Goal: Task Accomplishment & Management: Manage account settings

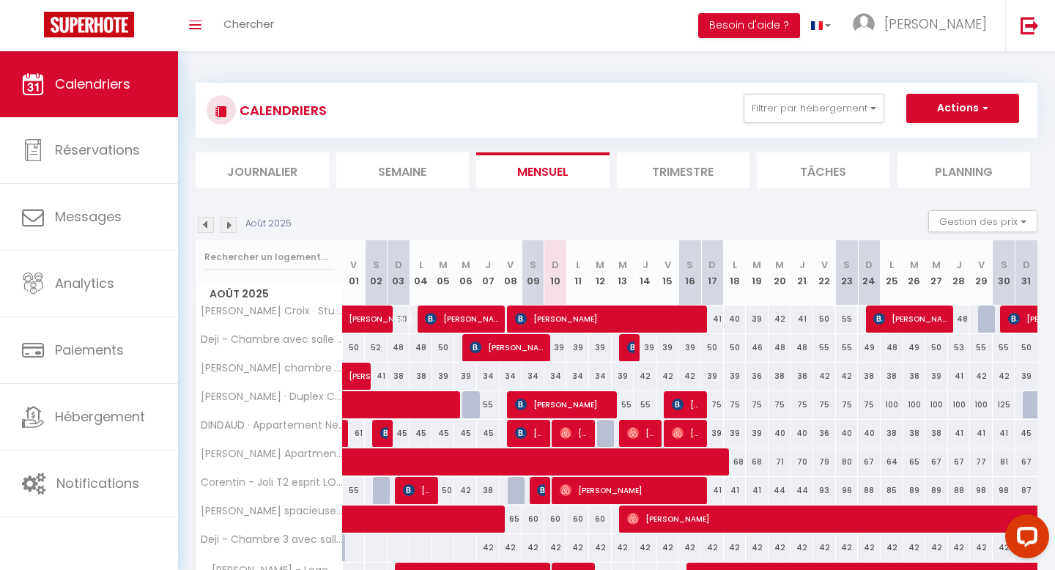
scroll to position [117, 0]
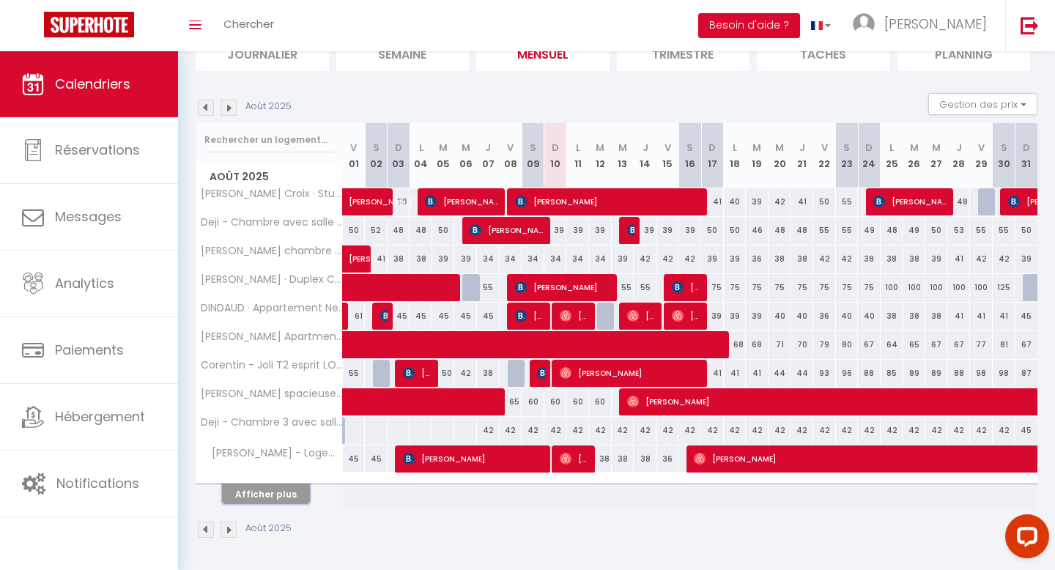
click at [299, 489] on button "Afficher plus" at bounding box center [266, 494] width 88 height 20
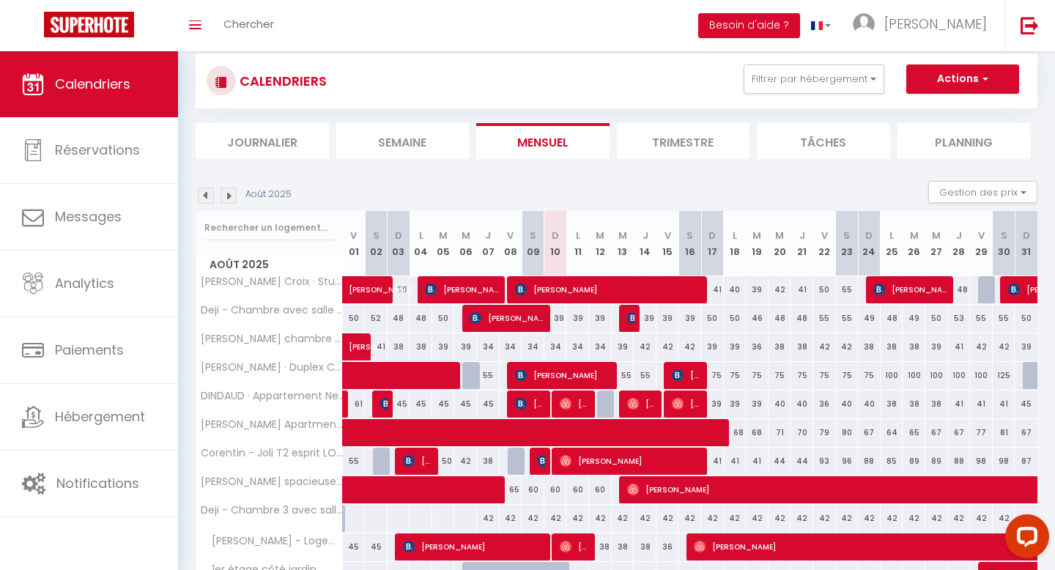
scroll to position [28, 0]
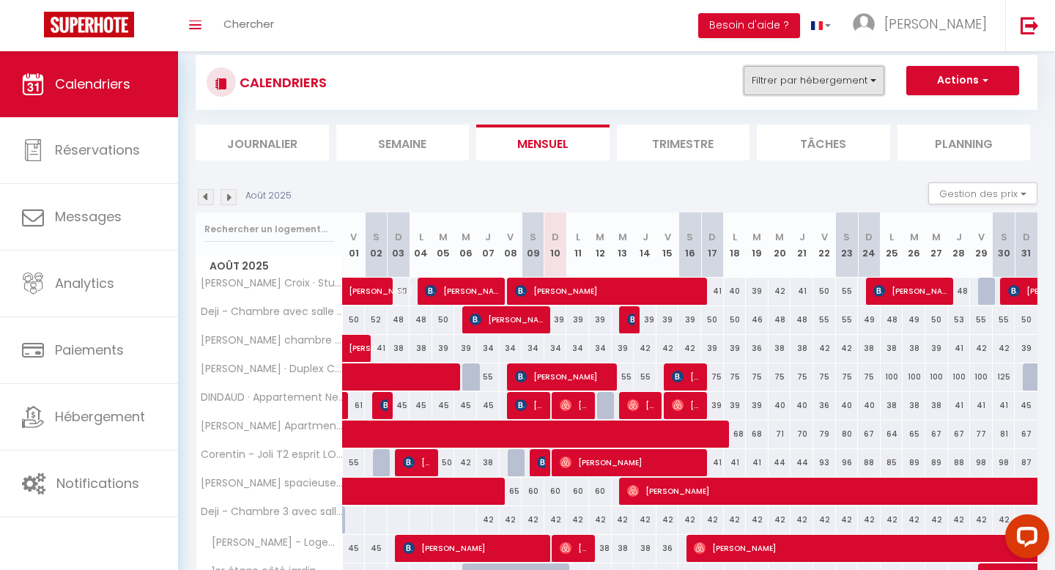
click at [797, 88] on button "Filtrer par hébergement" at bounding box center [813, 80] width 141 height 29
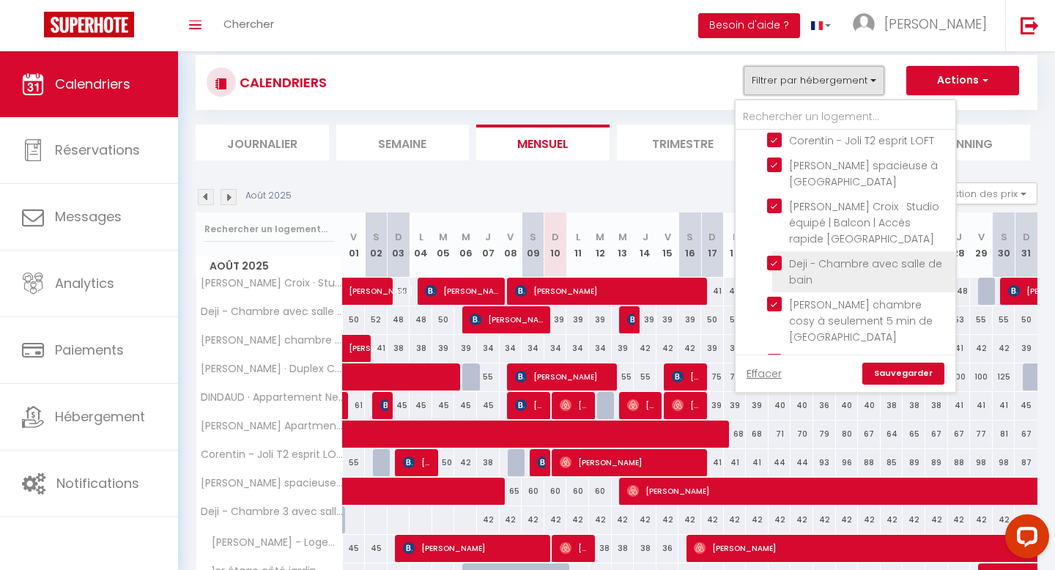
scroll to position [0, 0]
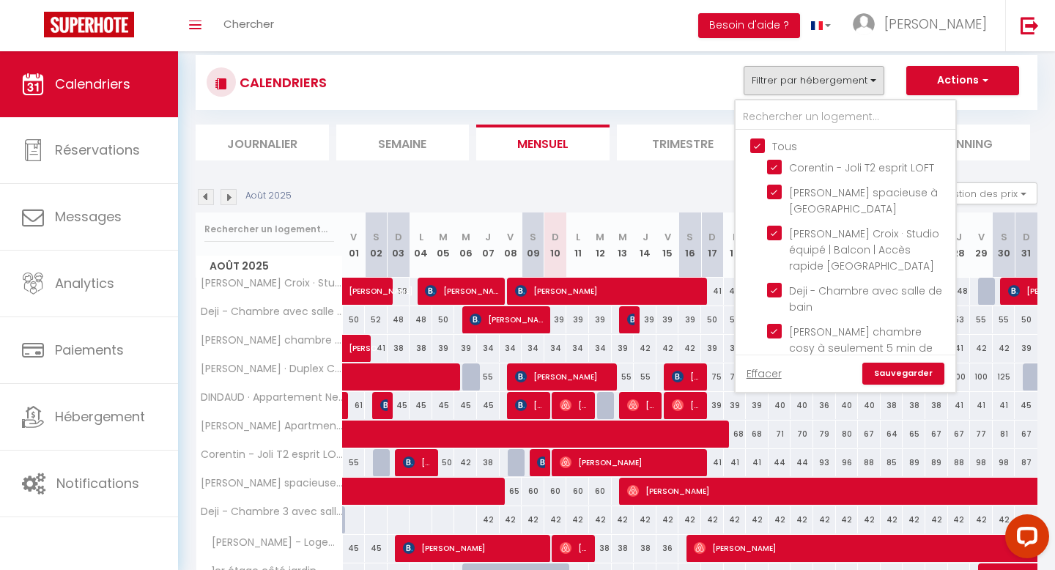
click at [754, 144] on input "Tous" at bounding box center [860, 145] width 220 height 15
checkbox input "false"
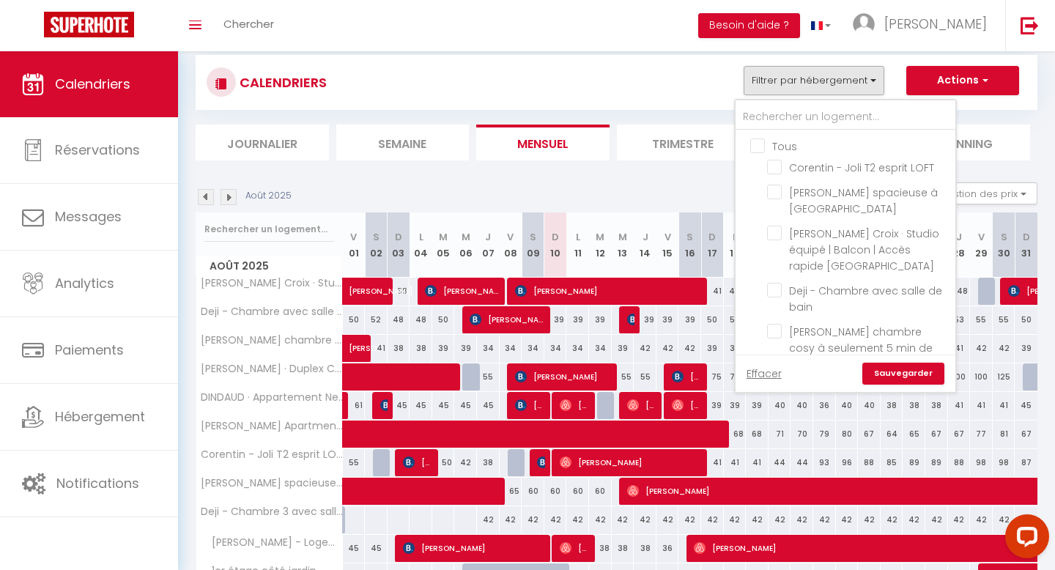
checkbox input "false"
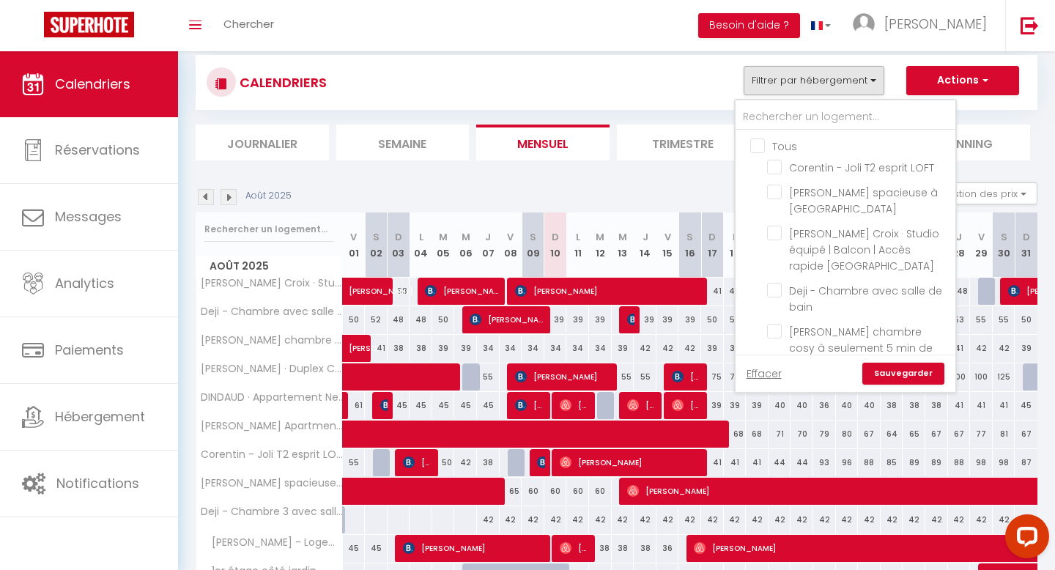
checkbox input "false"
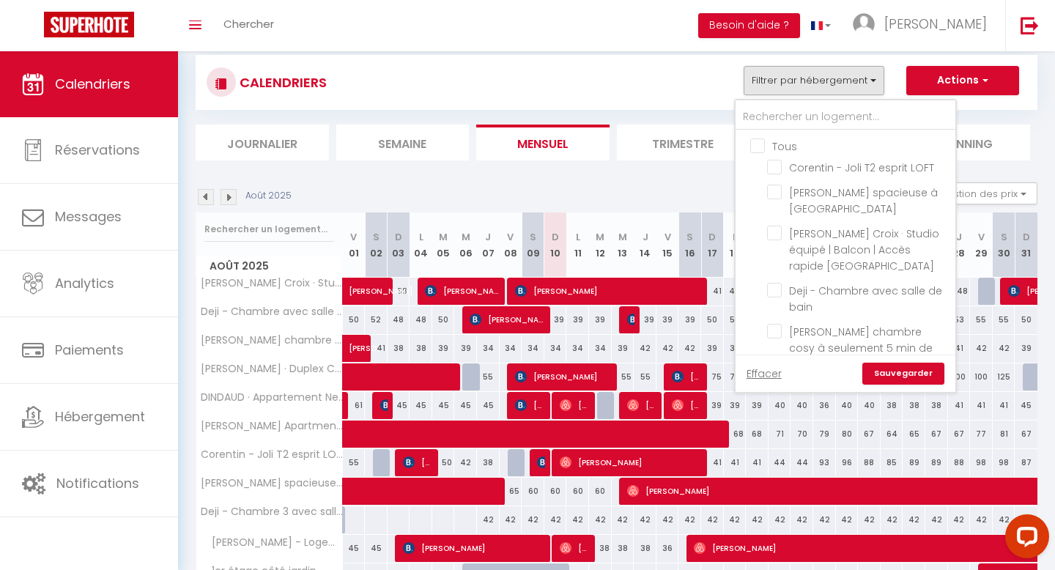
checkbox input "false"
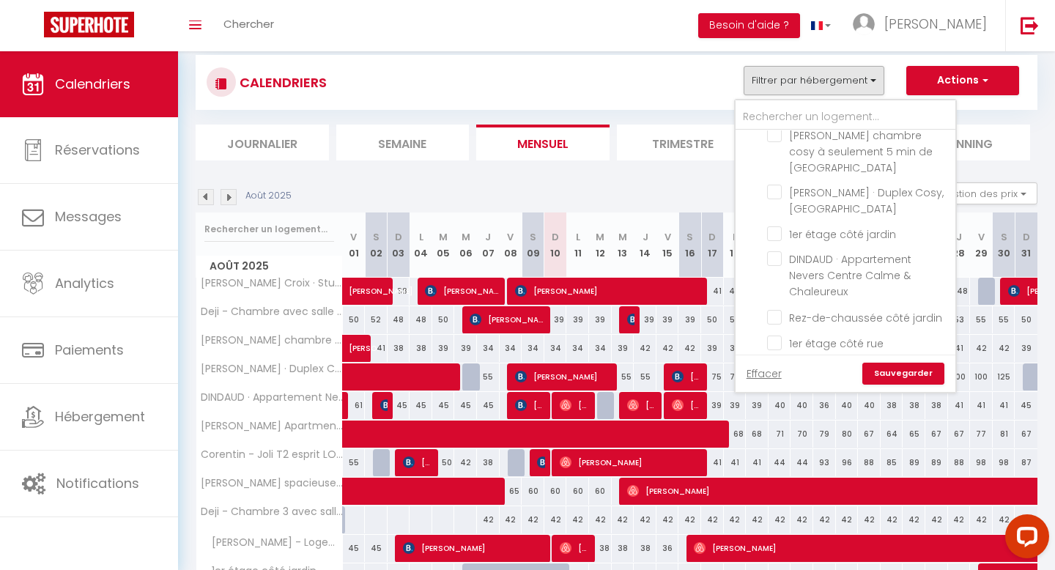
scroll to position [215, 0]
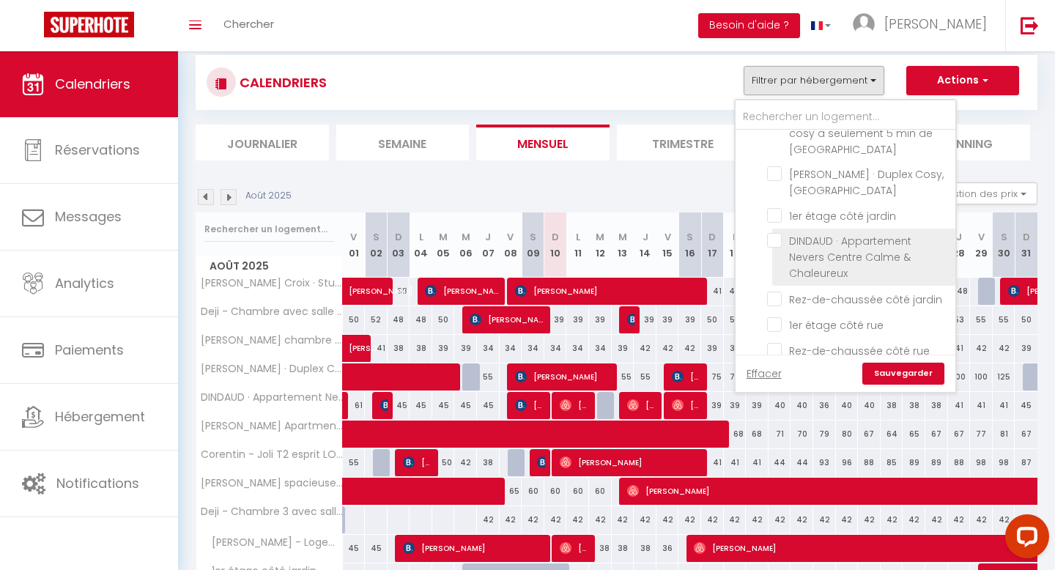
click at [779, 242] on input "DINDAUD · Appartement Nevers Centre Calme & Chaleureux" at bounding box center [858, 240] width 183 height 15
checkbox input "true"
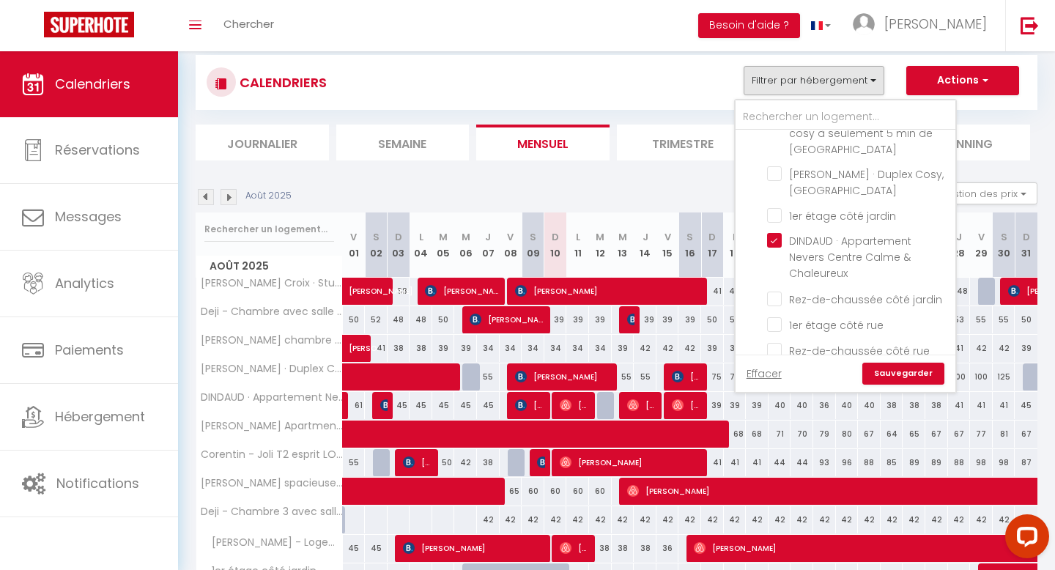
click at [896, 372] on link "Sauvegarder" at bounding box center [903, 374] width 82 height 22
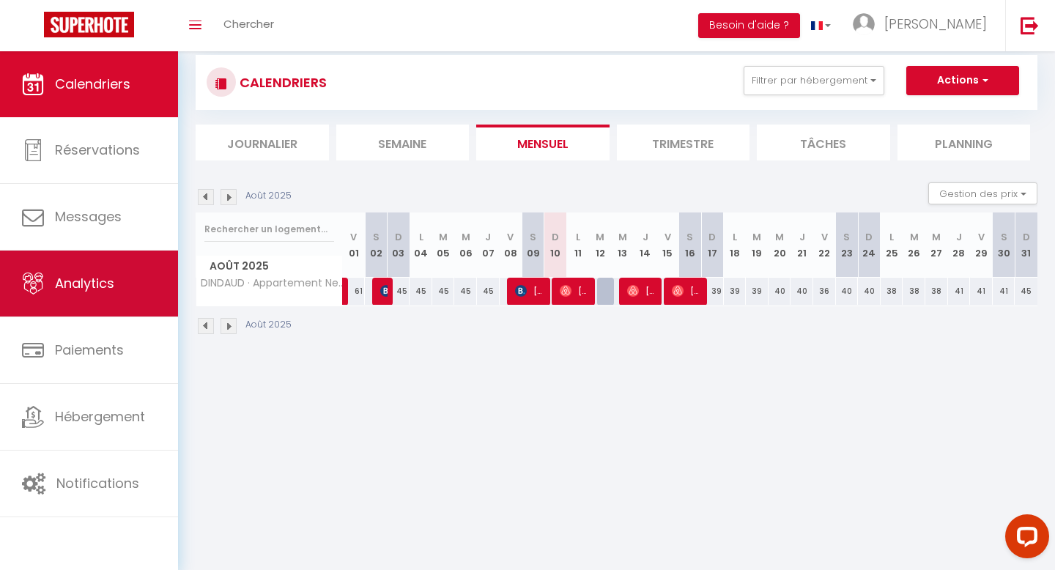
click at [111, 290] on span "Analytics" at bounding box center [84, 283] width 59 height 18
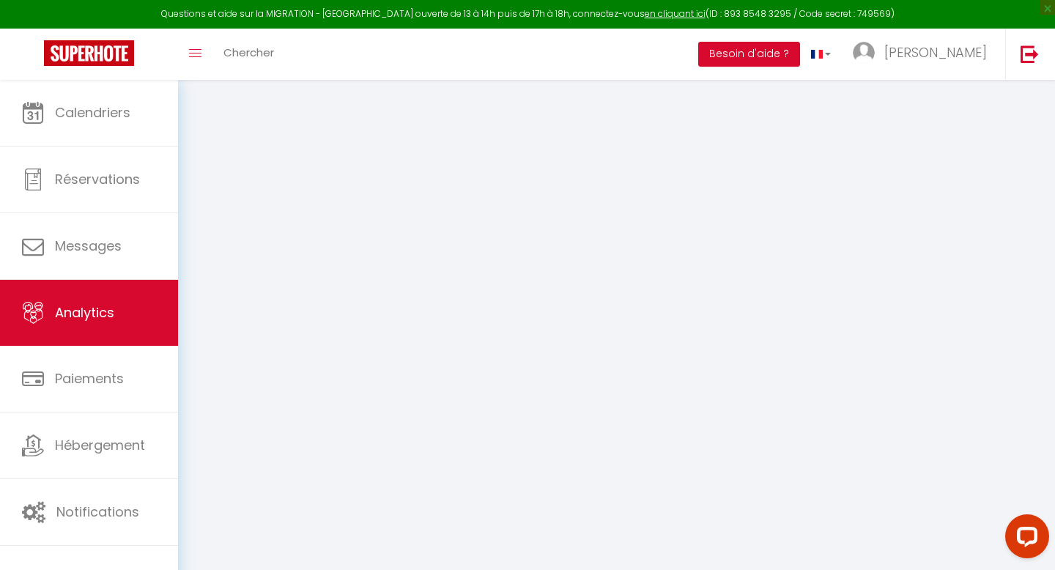
select select "2025"
select select "8"
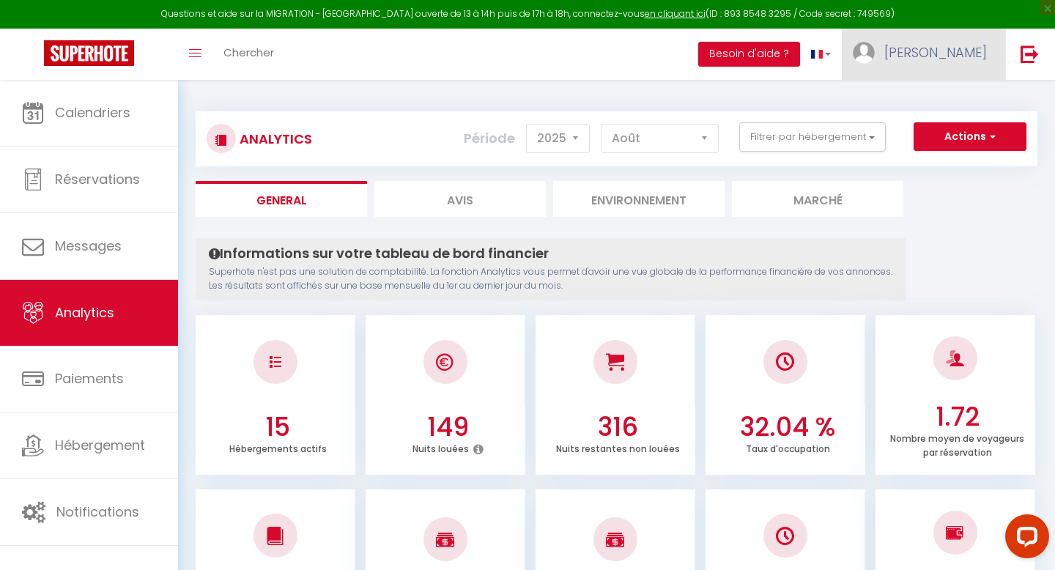
click at [951, 55] on link "[PERSON_NAME]" at bounding box center [923, 54] width 163 height 51
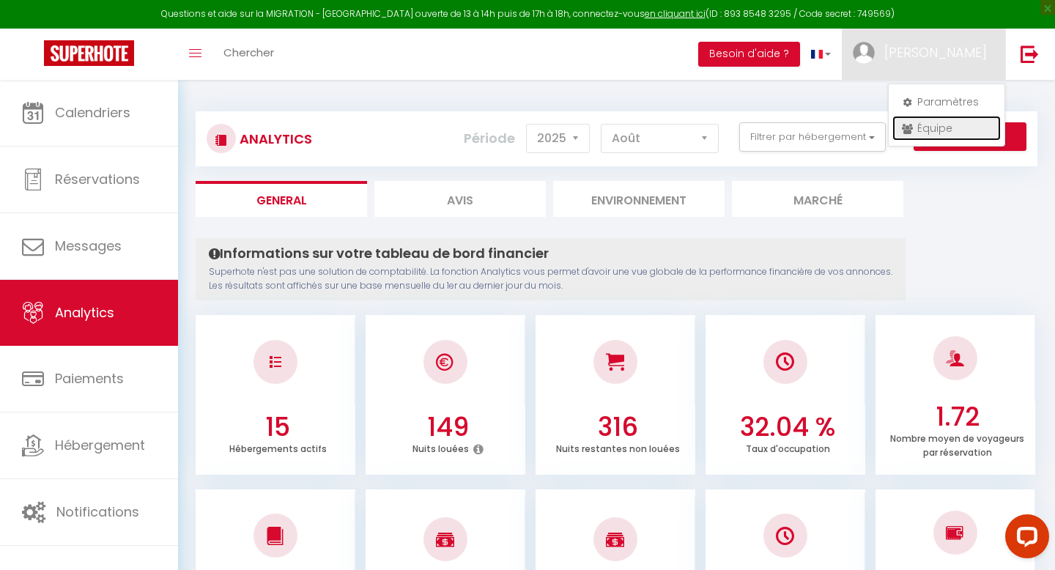
click at [935, 129] on link "Équipe" at bounding box center [946, 128] width 108 height 25
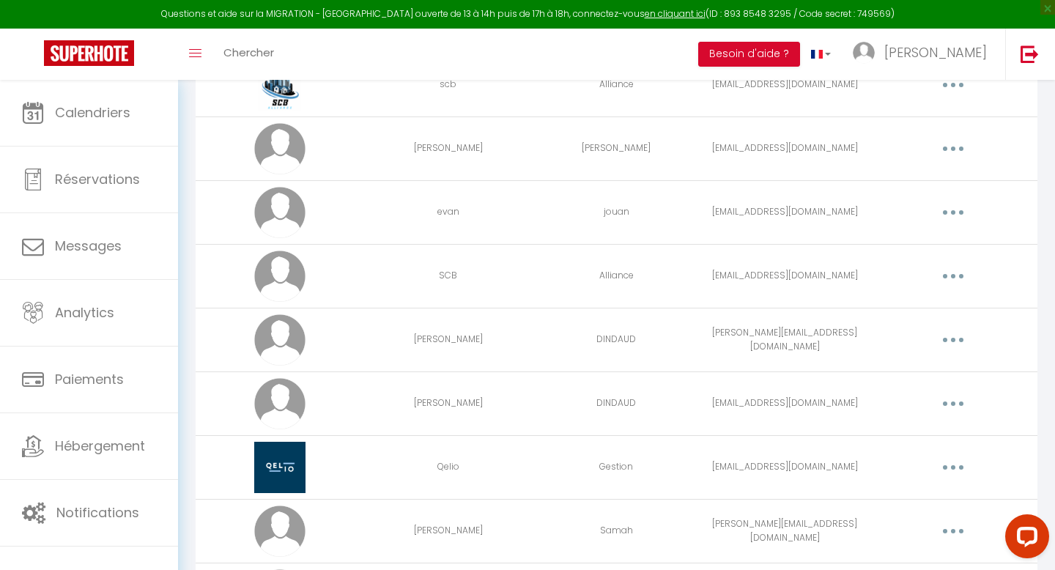
scroll to position [157, 0]
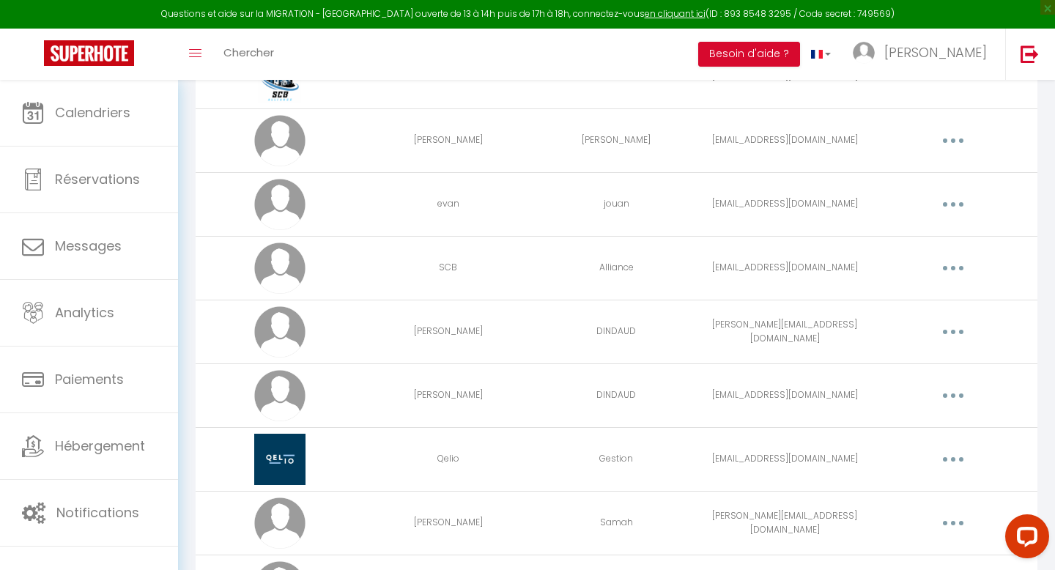
click at [950, 399] on button "button" at bounding box center [952, 395] width 41 height 23
click at [904, 419] on link "Editer" at bounding box center [915, 429] width 108 height 25
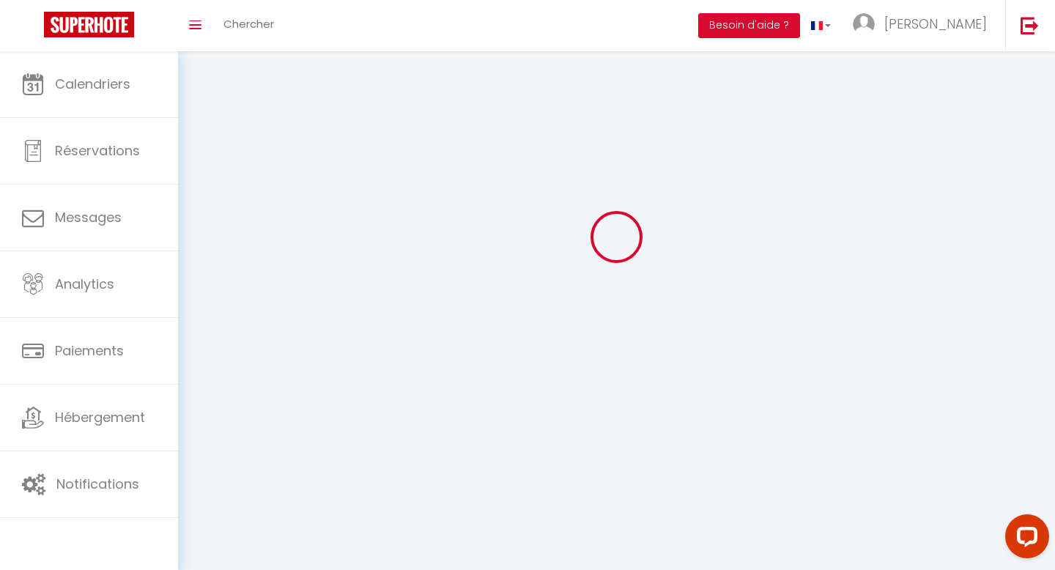
type input "[PERSON_NAME]"
type input "DINDAUD"
type input "[EMAIL_ADDRESS][DOMAIN_NAME]"
type textarea "[URL][DOMAIN_NAME]"
checkbox input "true"
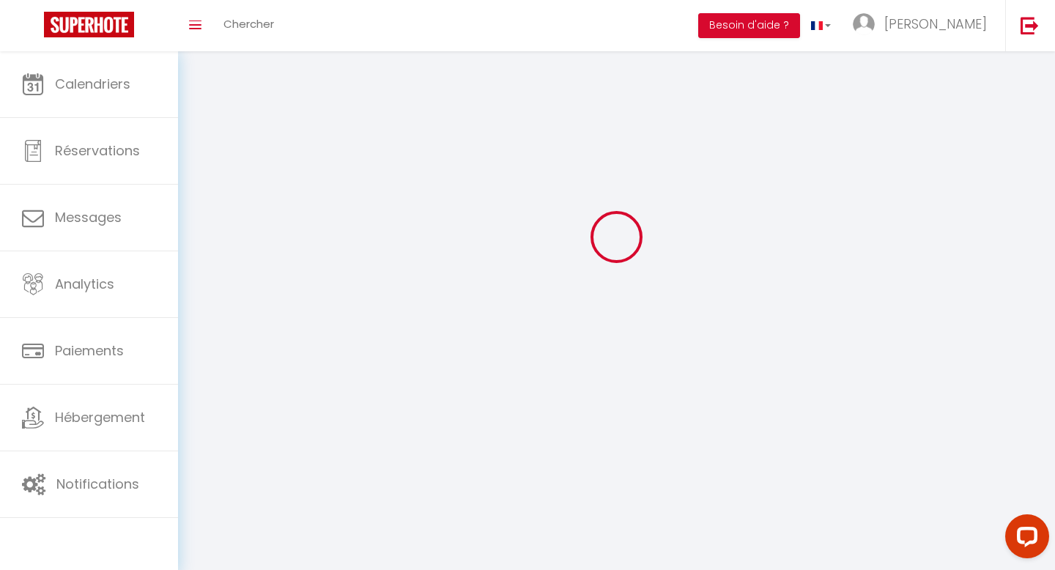
checkbox input "false"
checkbox input "true"
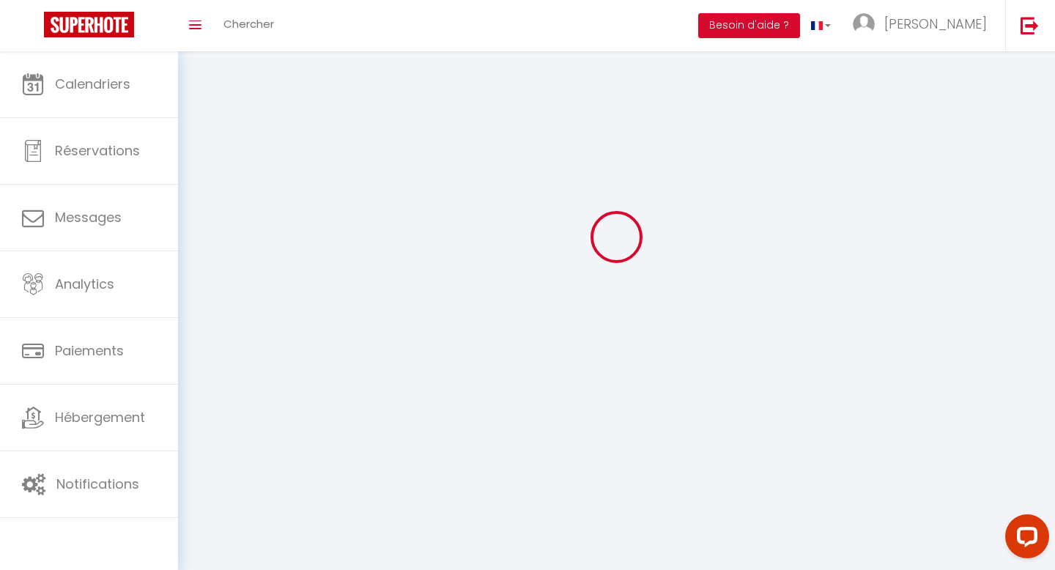
checkbox input "true"
checkbox input "false"
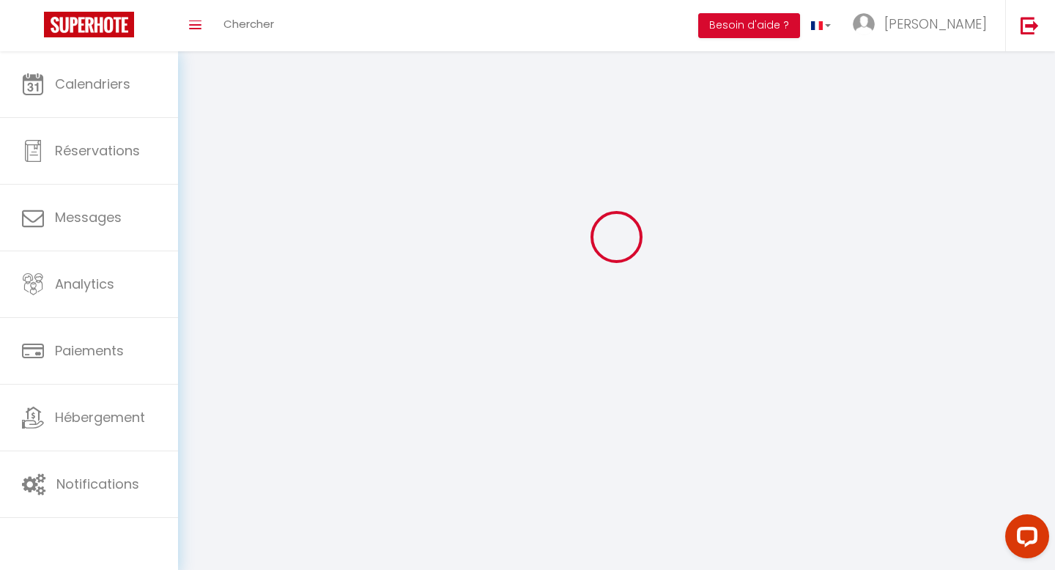
checkbox input "false"
checkbox input "true"
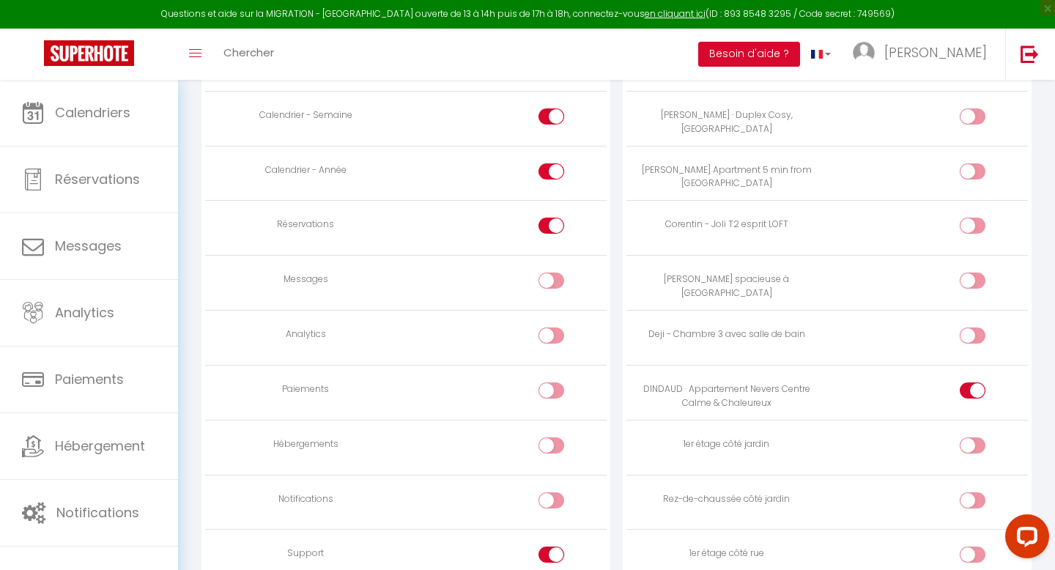
scroll to position [1032, 0]
click at [559, 330] on input "checkbox" at bounding box center [565, 341] width 26 height 22
checkbox input "true"
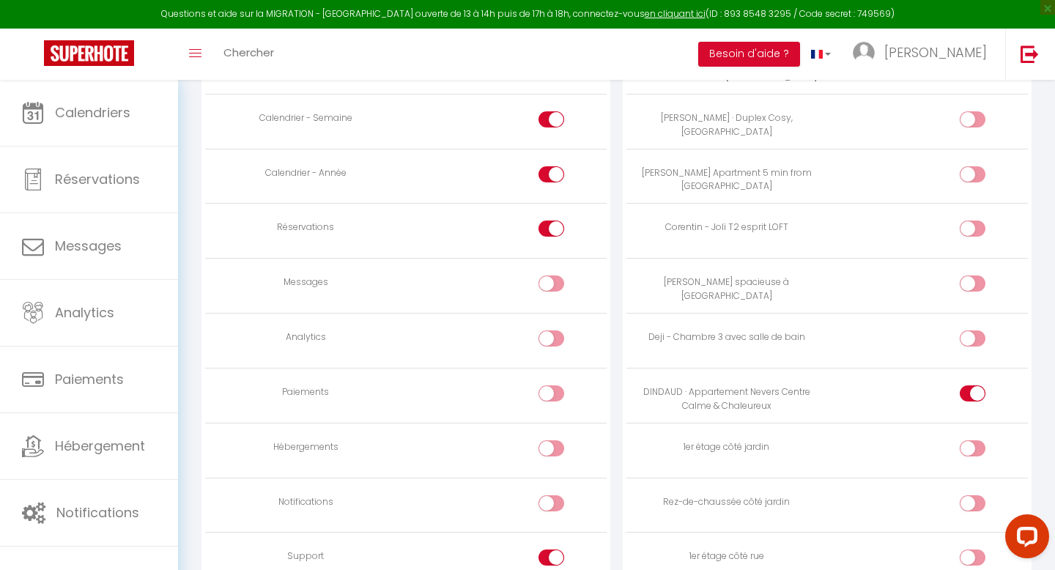
checkbox input "true"
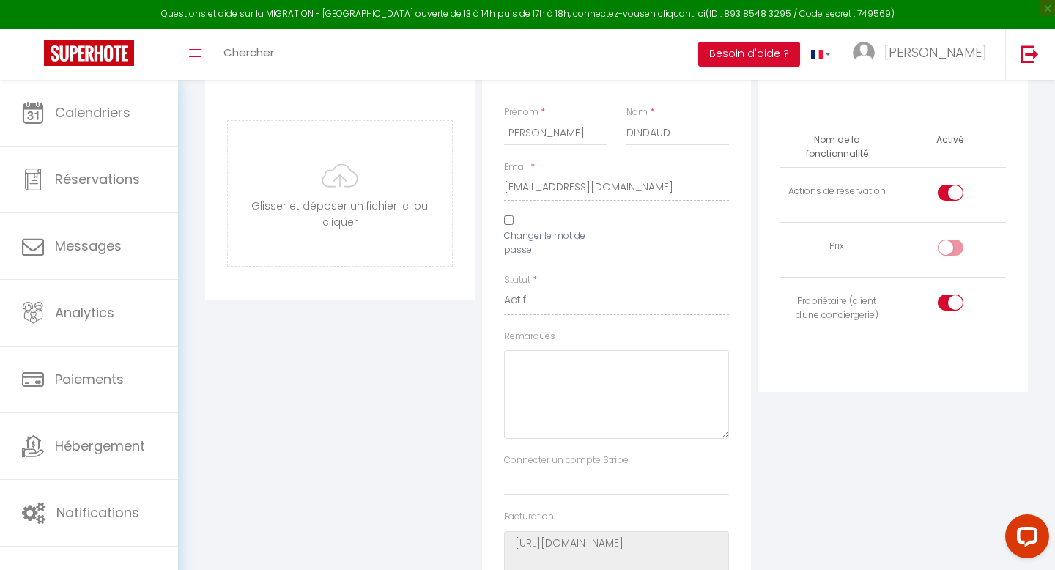
scroll to position [160, 0]
click at [946, 245] on div at bounding box center [951, 250] width 26 height 16
click at [950, 245] on input "checkbox" at bounding box center [963, 253] width 26 height 22
checkbox input "true"
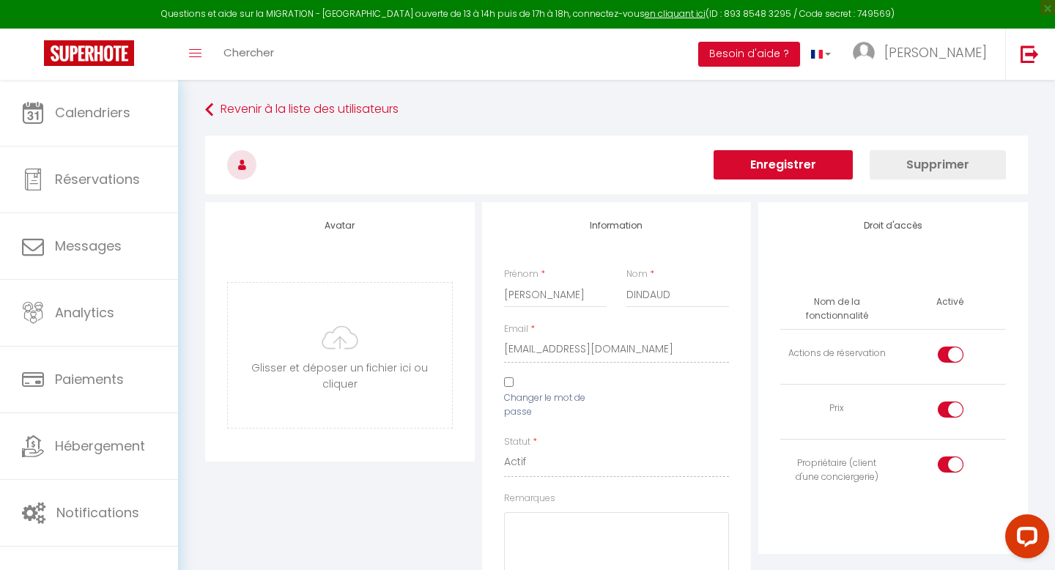
scroll to position [0, 0]
click at [814, 167] on button "Enregistrer" at bounding box center [782, 165] width 139 height 29
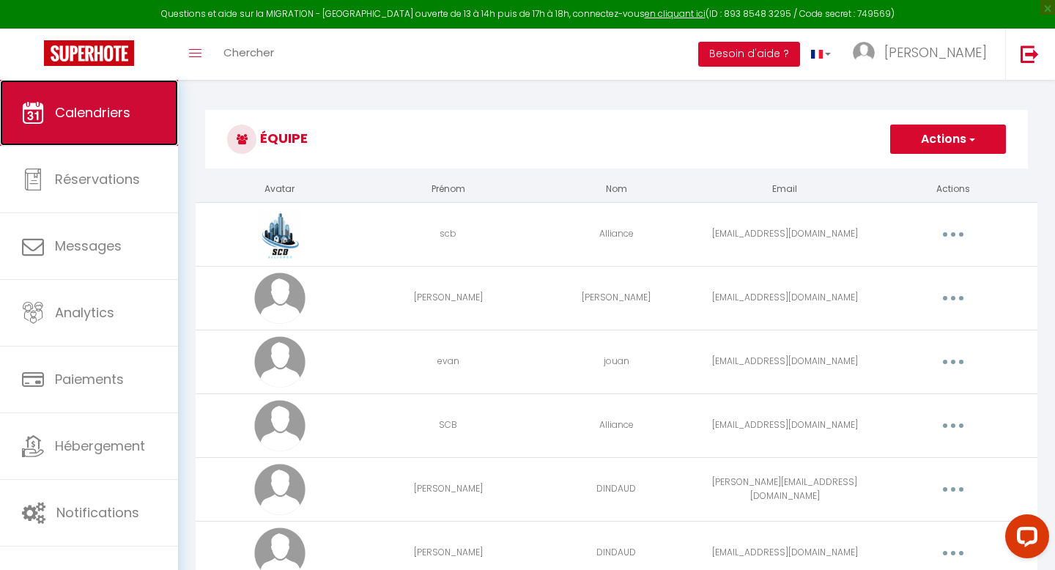
click at [92, 131] on link "Calendriers" at bounding box center [89, 113] width 178 height 66
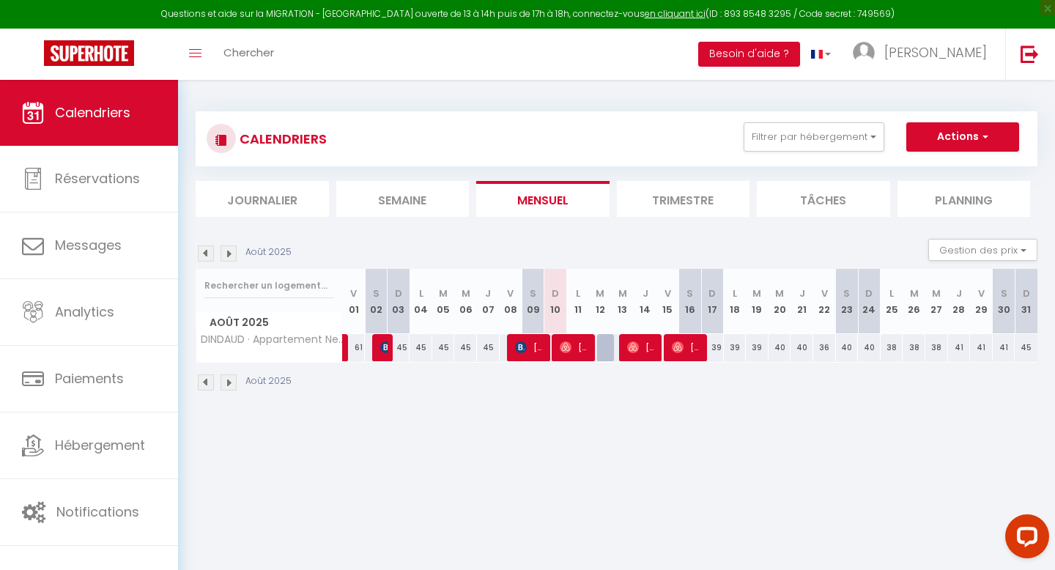
scroll to position [80, 0]
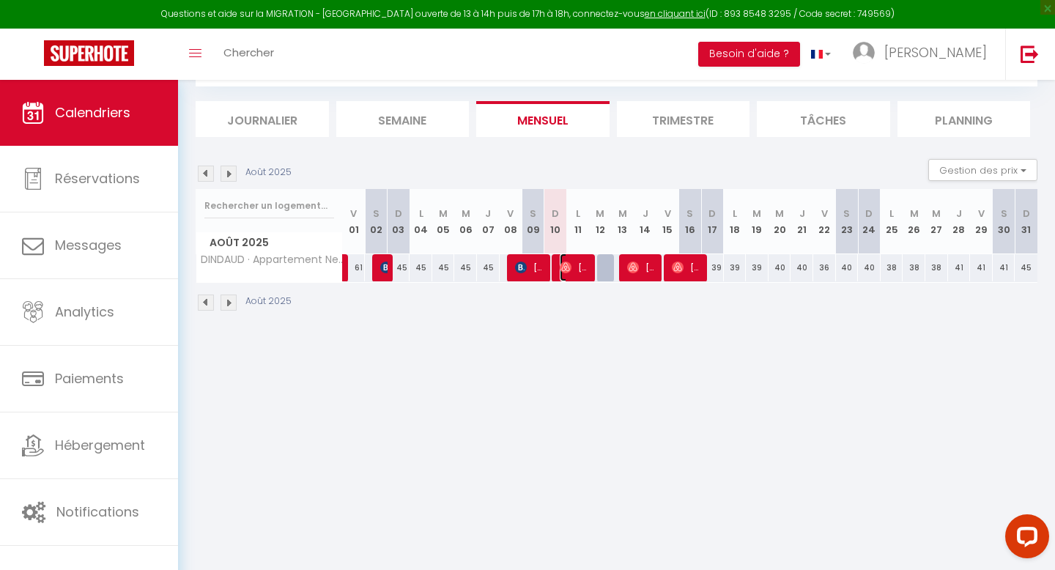
click at [574, 261] on span "[PERSON_NAME]" at bounding box center [575, 267] width 30 height 28
select select "OK"
select select "0"
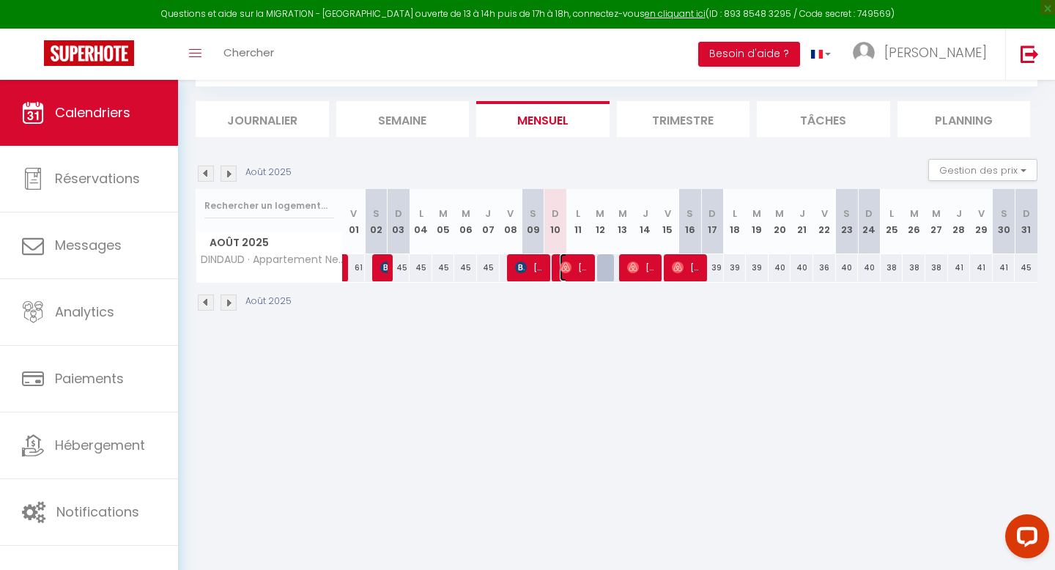
select select "1"
select select
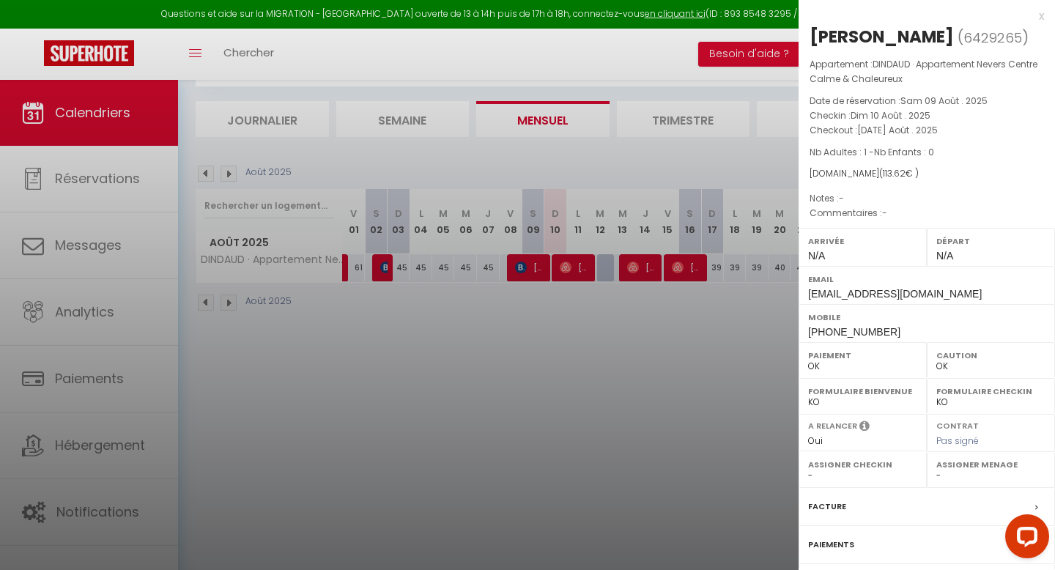
click at [100, 127] on div at bounding box center [527, 285] width 1055 height 570
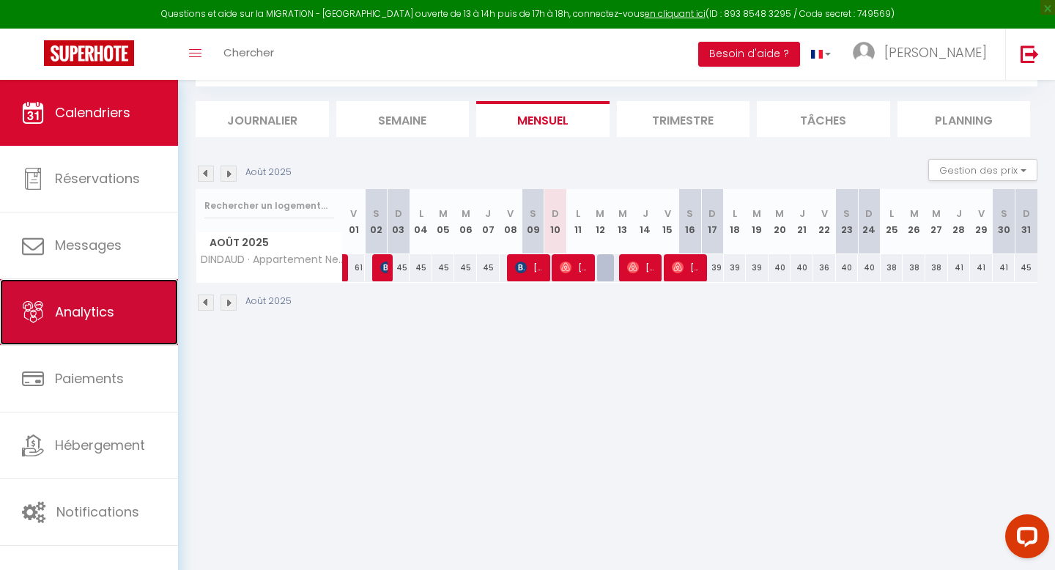
click at [121, 303] on link "Analytics" at bounding box center [89, 312] width 178 height 66
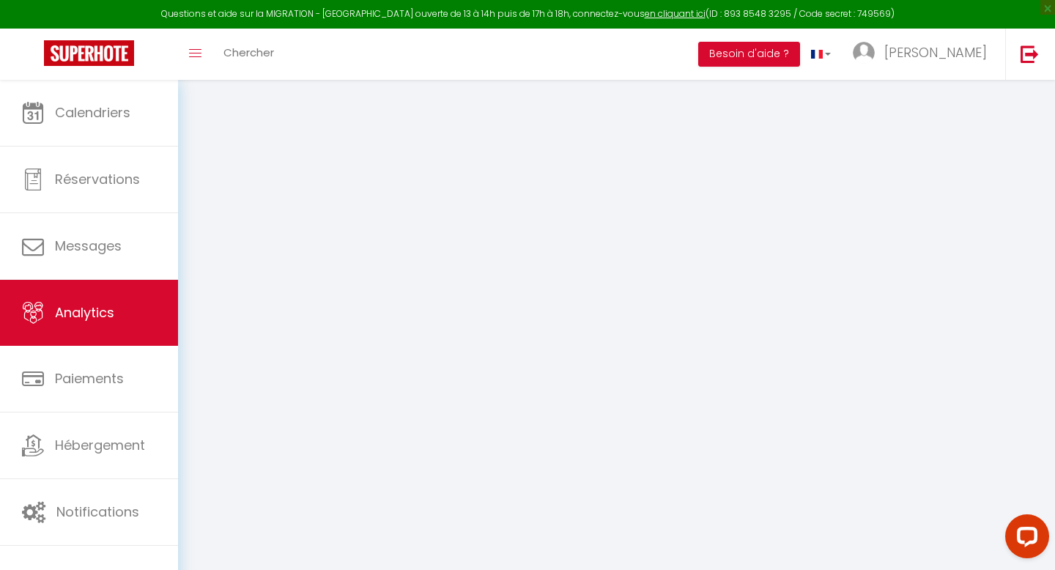
select select "2025"
select select "8"
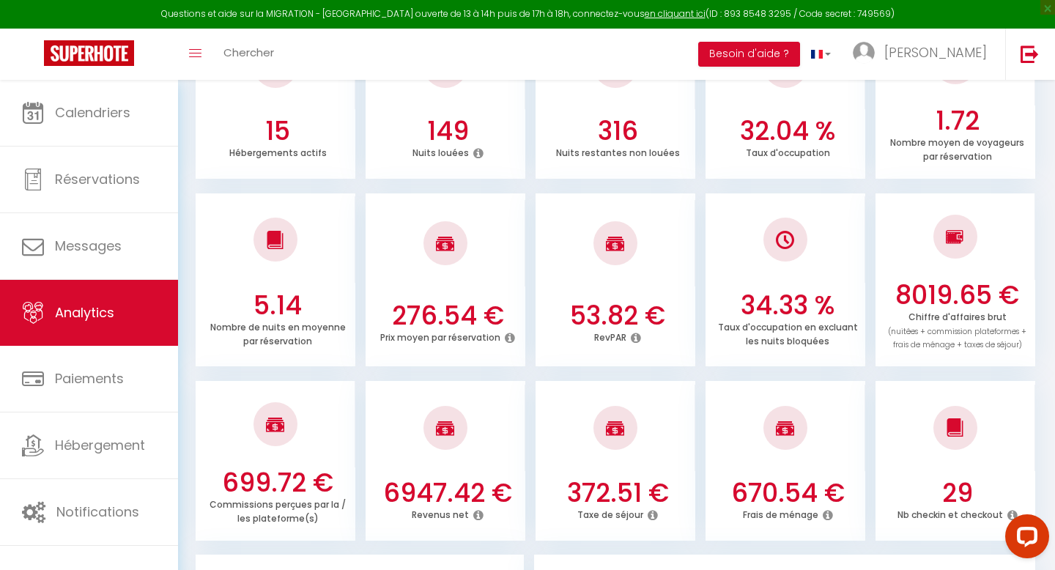
scroll to position [297, 0]
